Goal: Find contact information: Find contact information

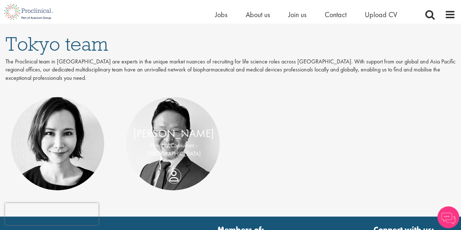
click at [181, 151] on p "Principal Consultant - [GEOGRAPHIC_DATA]" at bounding box center [173, 149] width 81 height 17
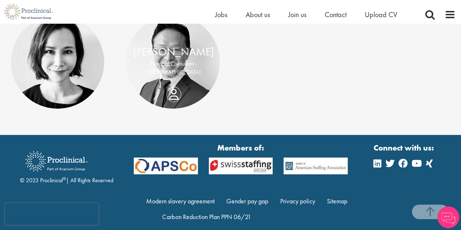
scroll to position [187, 0]
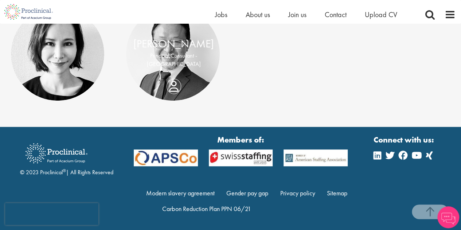
click at [170, 72] on div "Kenji Shimizu Principal Consultant - Japan" at bounding box center [173, 54] width 95 height 36
click at [172, 51] on link "[PERSON_NAME]" at bounding box center [173, 44] width 81 height 14
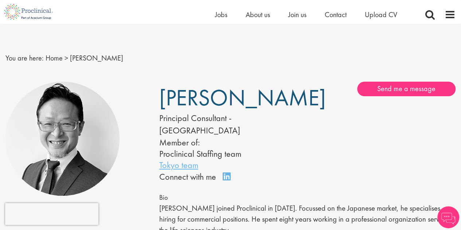
scroll to position [97, 0]
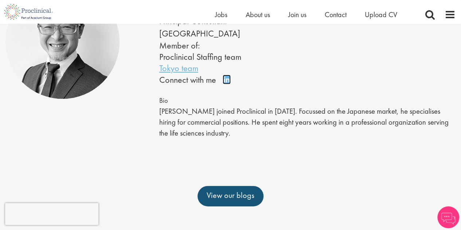
click at [224, 83] on link "Connect on LinkedIn" at bounding box center [229, 83] width 13 height 0
